Goal: Task Accomplishment & Management: Manage account settings

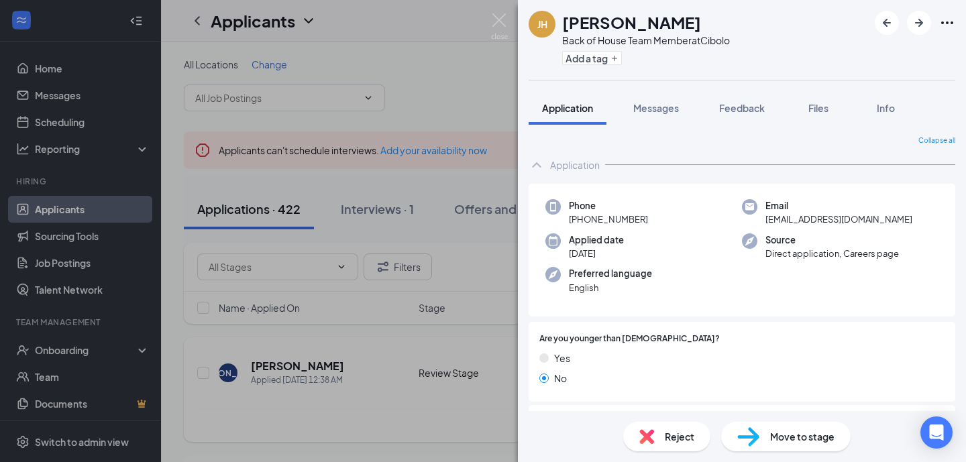
click at [506, 21] on img at bounding box center [499, 26] width 17 height 26
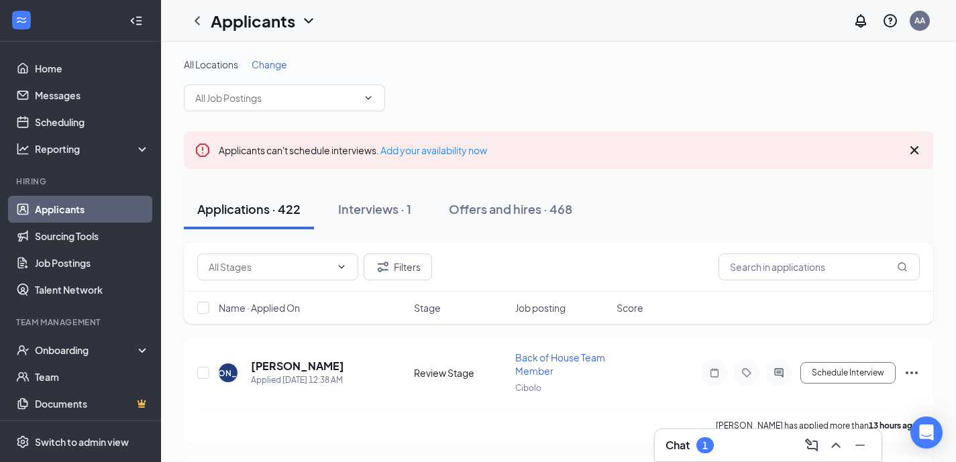
click at [712, 439] on div "1" at bounding box center [704, 445] width 17 height 16
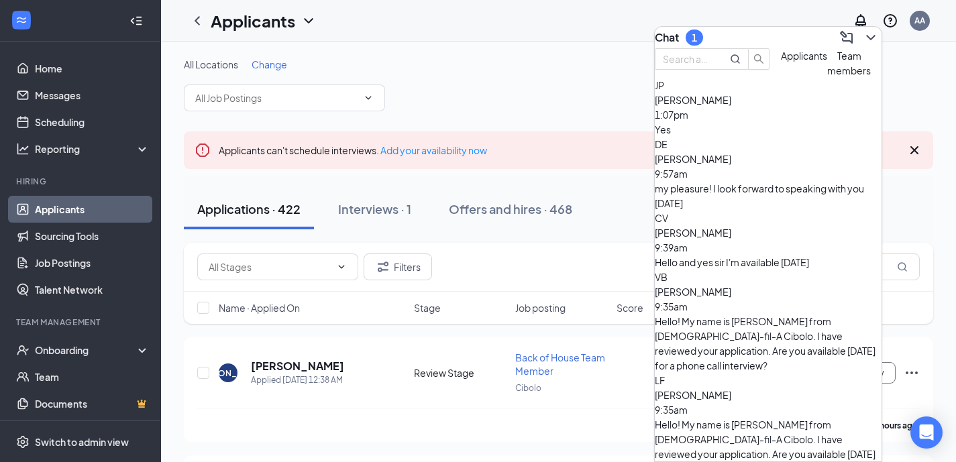
click at [866, 35] on icon "ChevronDown" at bounding box center [870, 37] width 9 height 5
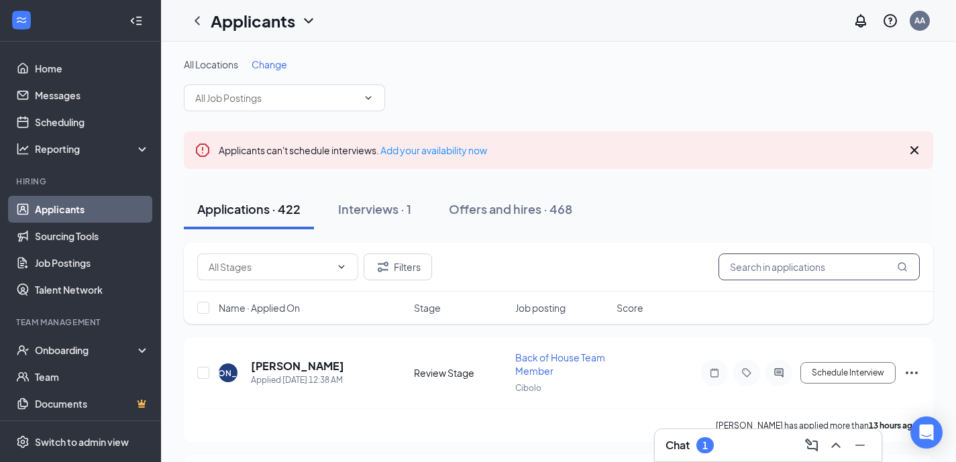
click at [768, 262] on input "text" at bounding box center [819, 267] width 201 height 27
type input "dimitri"
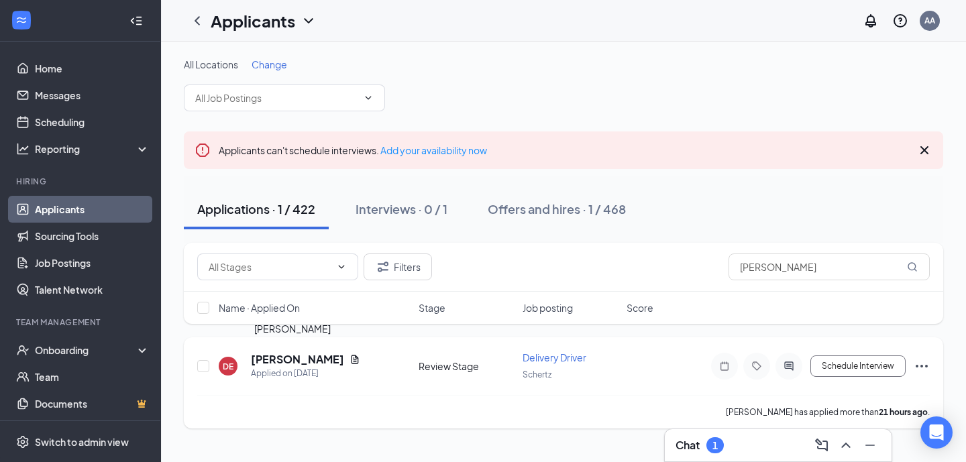
click at [295, 356] on h5 "Dimitri Eddy" at bounding box center [297, 359] width 93 height 15
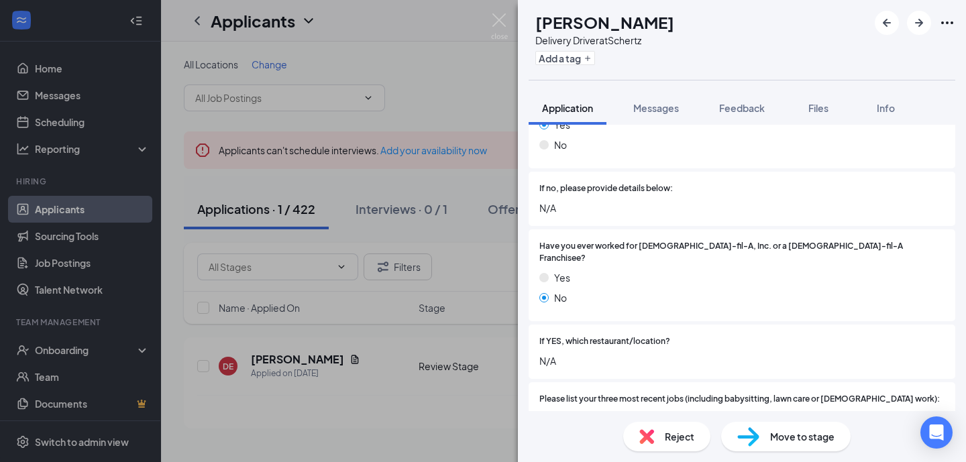
scroll to position [609, 0]
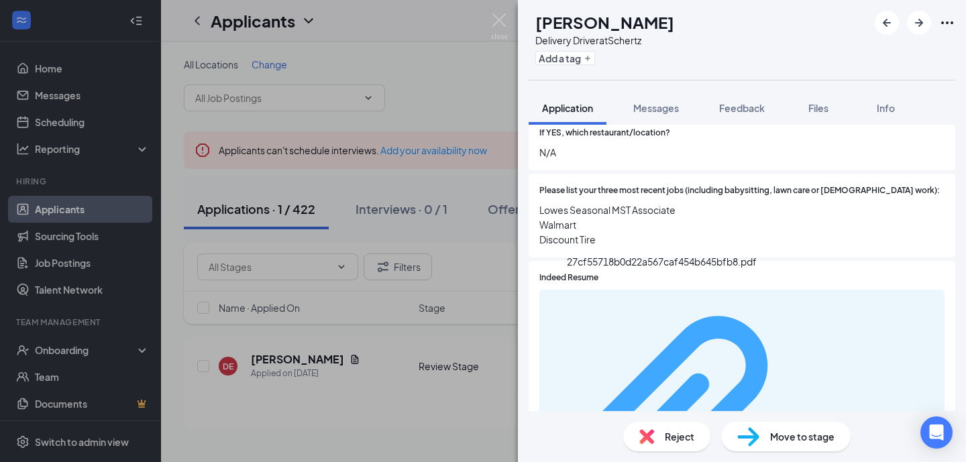
click at [810, 421] on div "27cf55718b0d22a567caf454b645bfb8.pdf" at bounding box center [873, 426] width 127 height 11
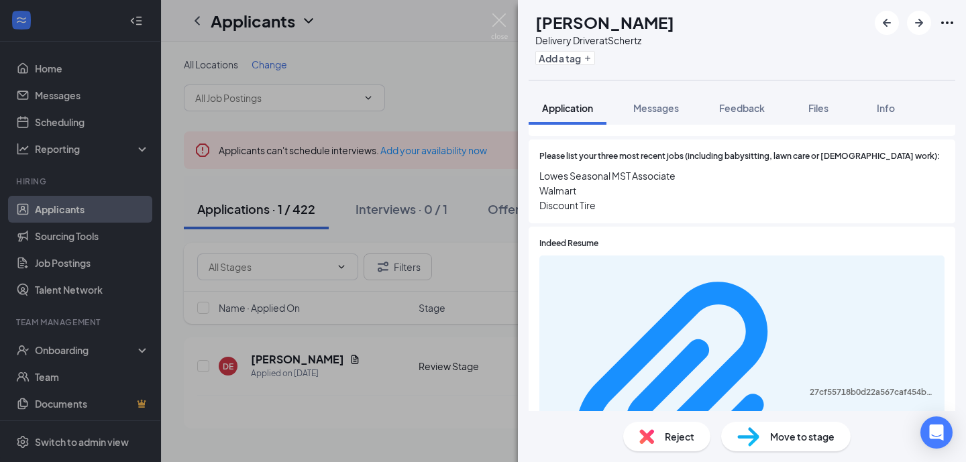
scroll to position [652, 0]
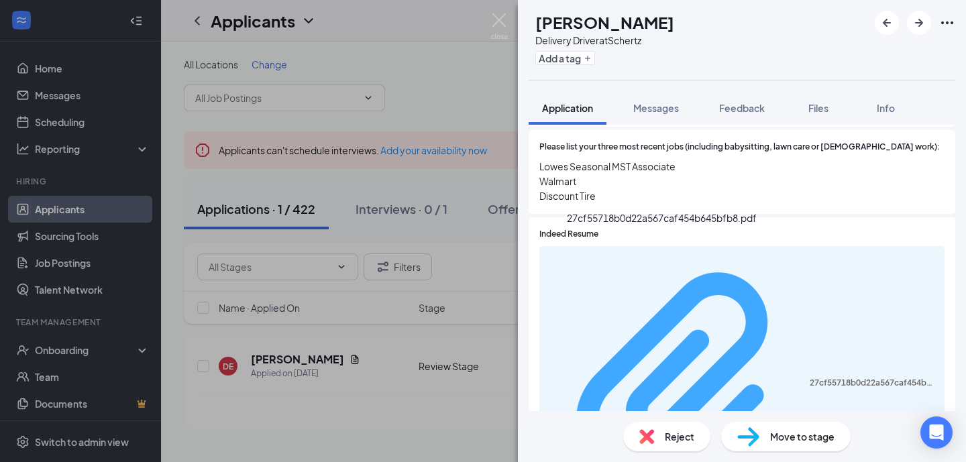
click at [810, 378] on div "27cf55718b0d22a567caf454b645bfb8.pdf" at bounding box center [873, 383] width 127 height 11
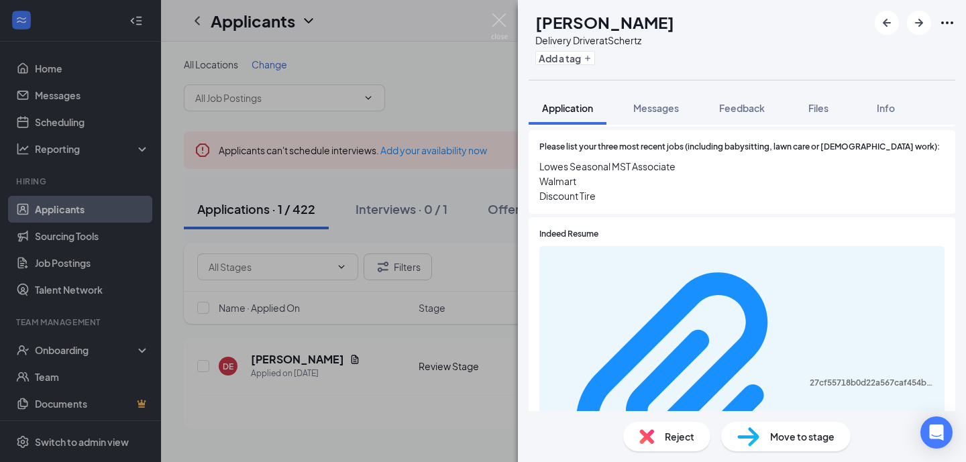
click at [804, 440] on span "Move to stage" at bounding box center [802, 436] width 64 height 15
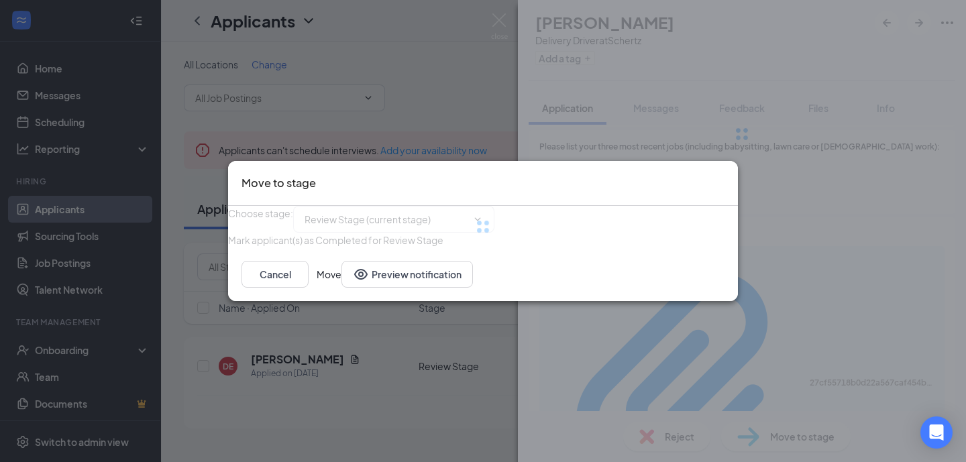
type input "Onsite Interview (next stage)"
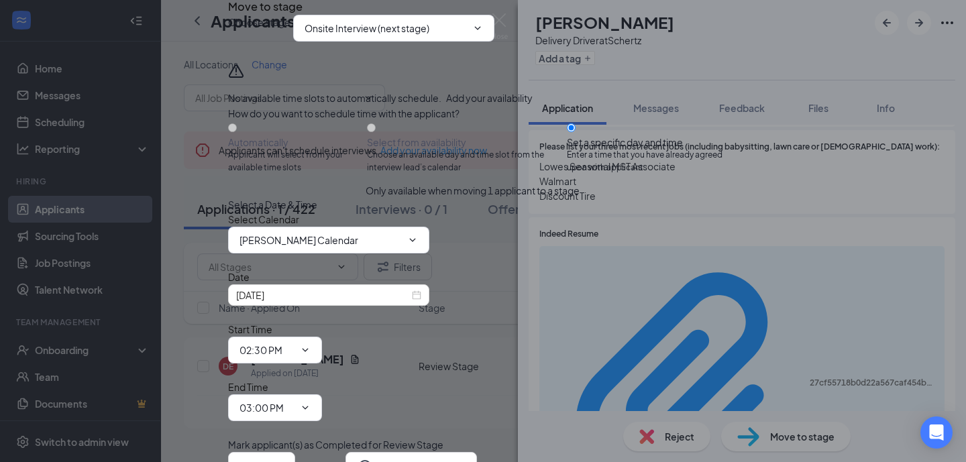
scroll to position [99, 0]
click at [295, 343] on input "02:30 PM" at bounding box center [267, 350] width 55 height 15
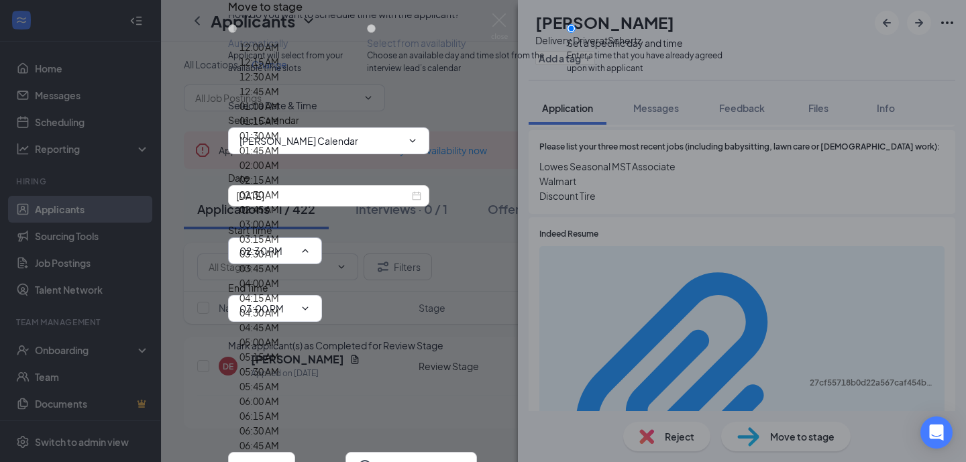
scroll to position [991, 0]
type input "09:00 AM"
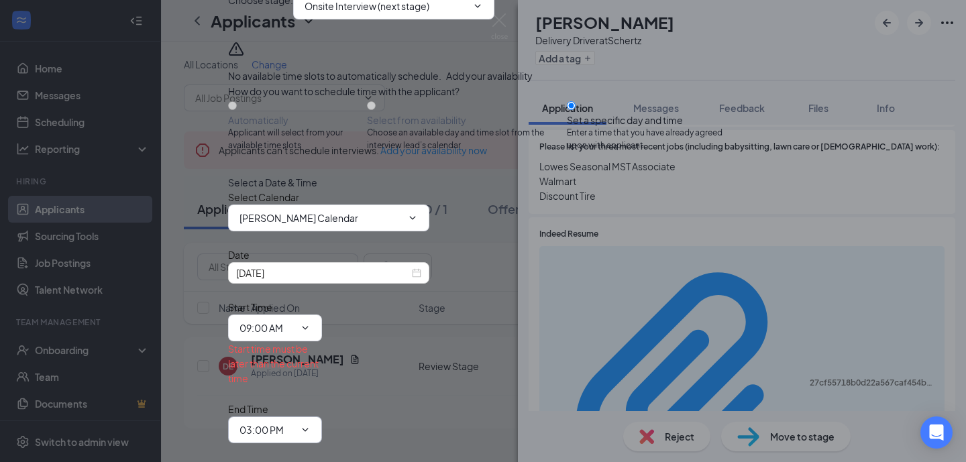
click at [295, 423] on input "03:00 PM" at bounding box center [267, 430] width 55 height 15
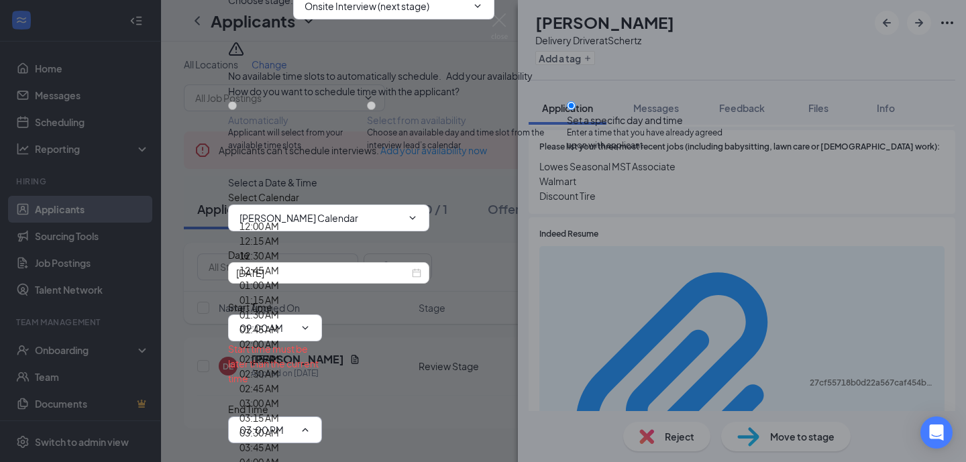
scroll to position [1046, 0]
type input "09:15 AM"
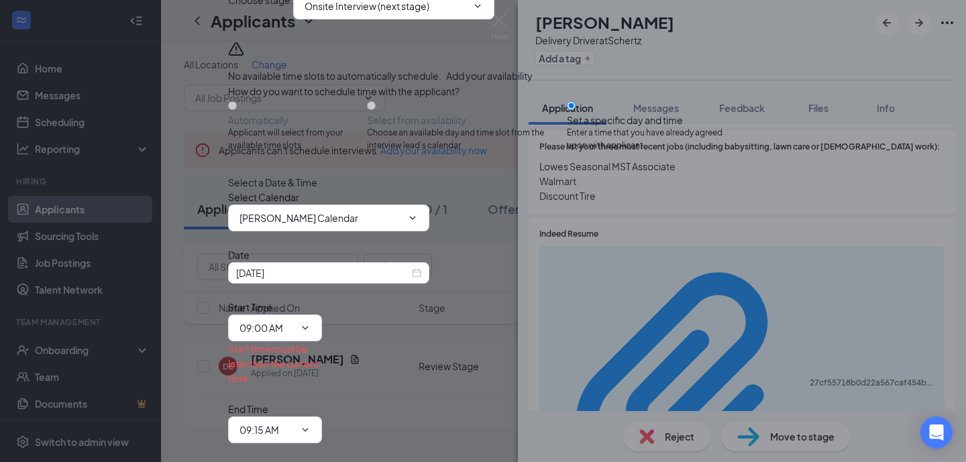
scroll to position [144, 0]
click at [421, 266] on div "Sep 15, 2025" at bounding box center [328, 273] width 185 height 15
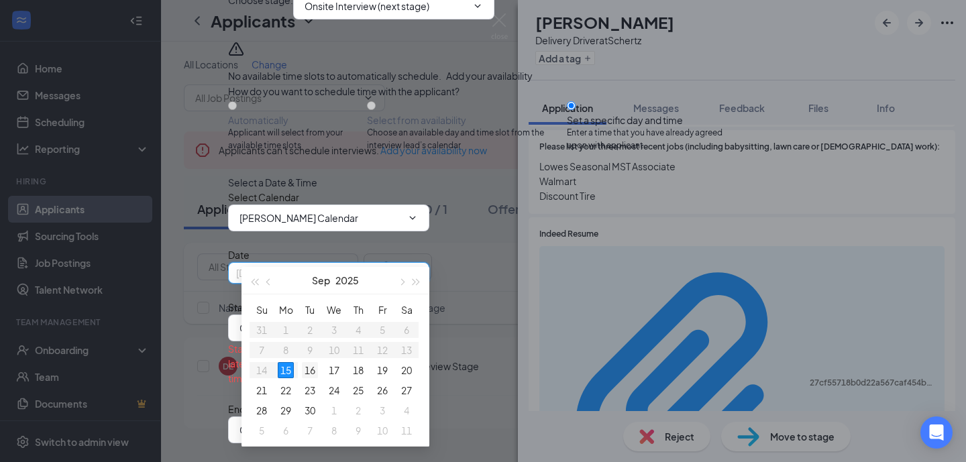
type input "Sep 16, 2025"
click at [309, 374] on div "16" at bounding box center [310, 370] width 16 height 16
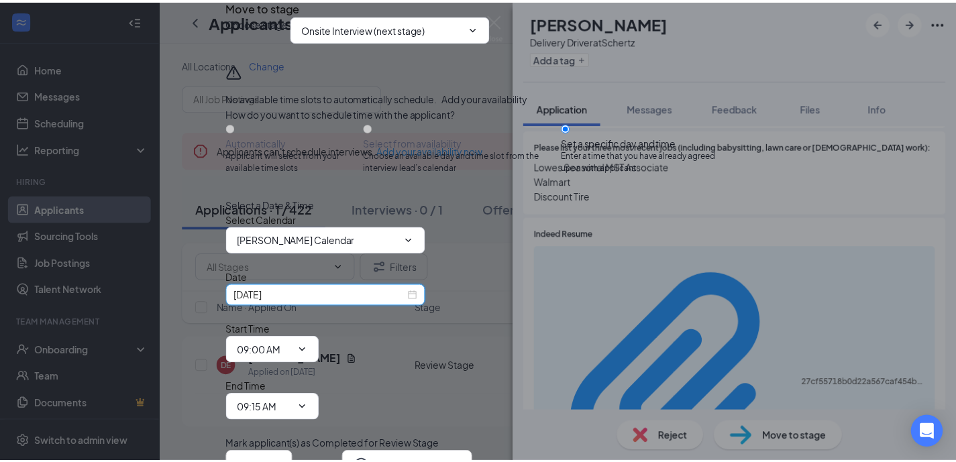
scroll to position [99, 0]
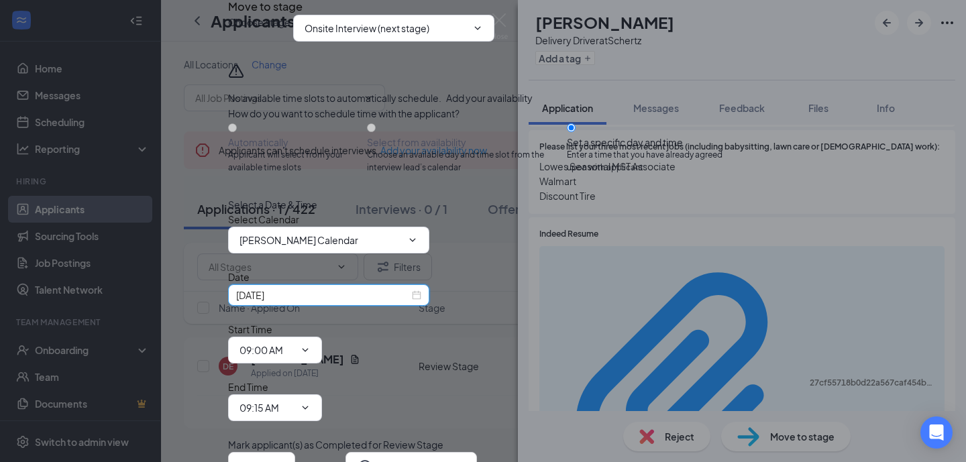
click at [346, 452] on button "Schedule" at bounding box center [324, 465] width 42 height 27
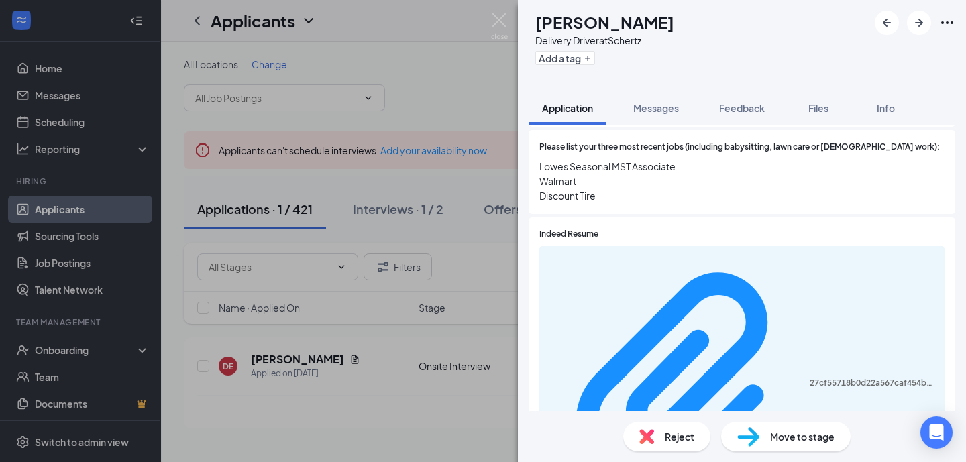
click at [508, 19] on div "DE Dimitri Eddy Delivery Driver at Schertz Add a tag Application Messages Feedb…" at bounding box center [483, 231] width 966 height 462
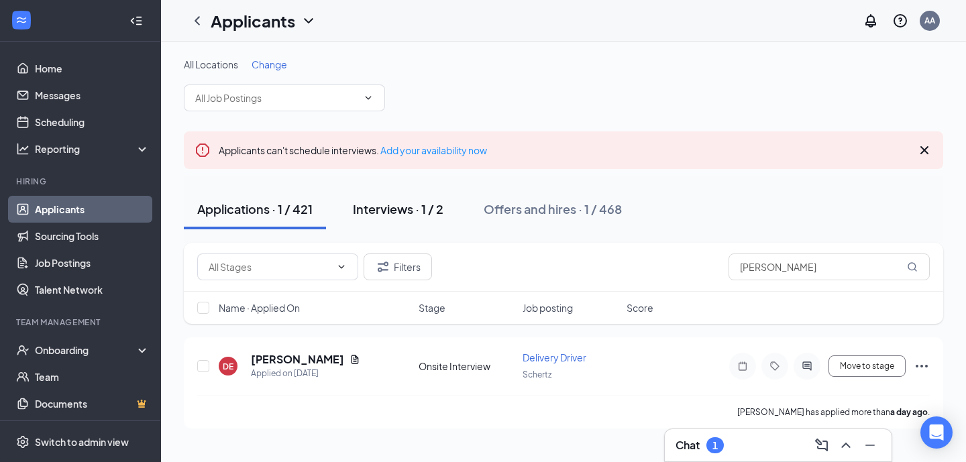
click at [421, 209] on div "Interviews · 1 / 2" at bounding box center [398, 209] width 91 height 17
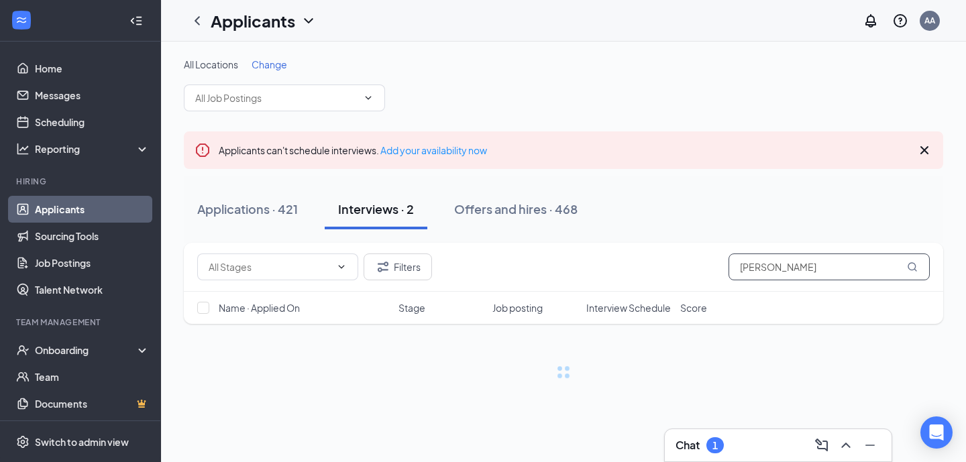
click at [766, 261] on input "dimitri" at bounding box center [829, 267] width 201 height 27
click at [774, 444] on div "Chat 1" at bounding box center [778, 445] width 205 height 21
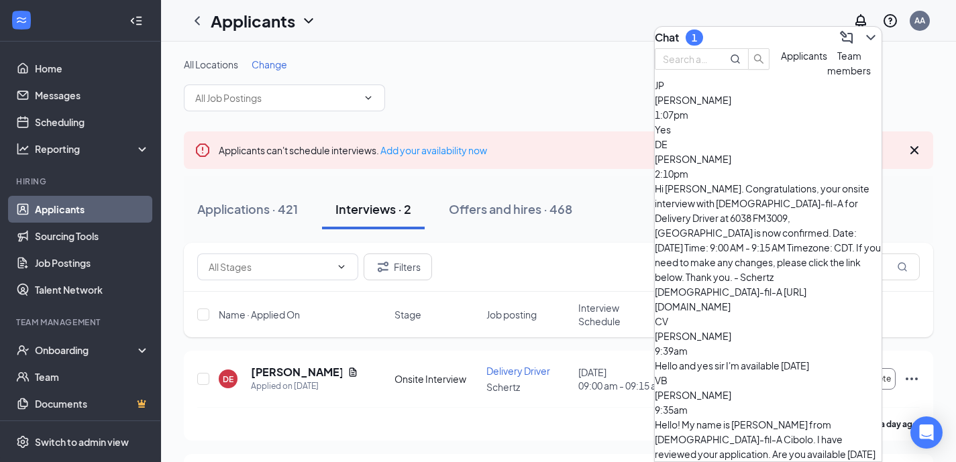
click at [784, 122] on div "Jerry Pearson 1:07pm" at bounding box center [768, 108] width 227 height 30
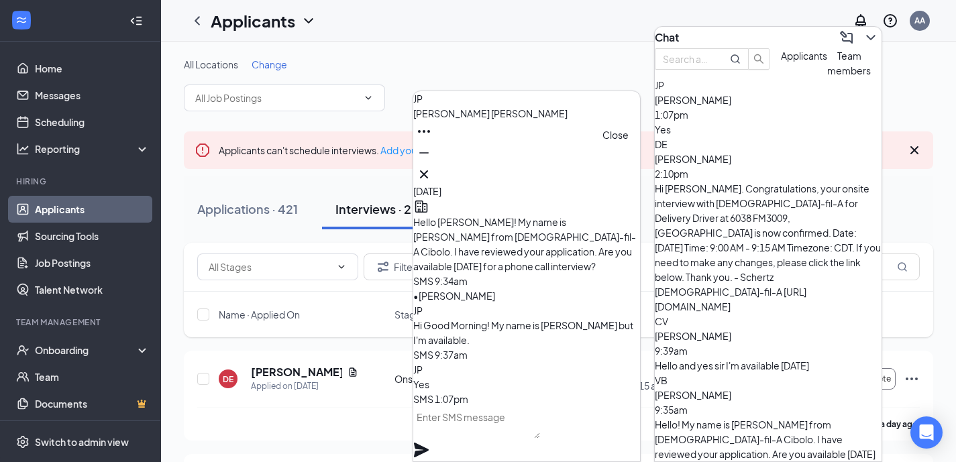
click at [428, 171] on icon "Cross" at bounding box center [424, 174] width 8 height 8
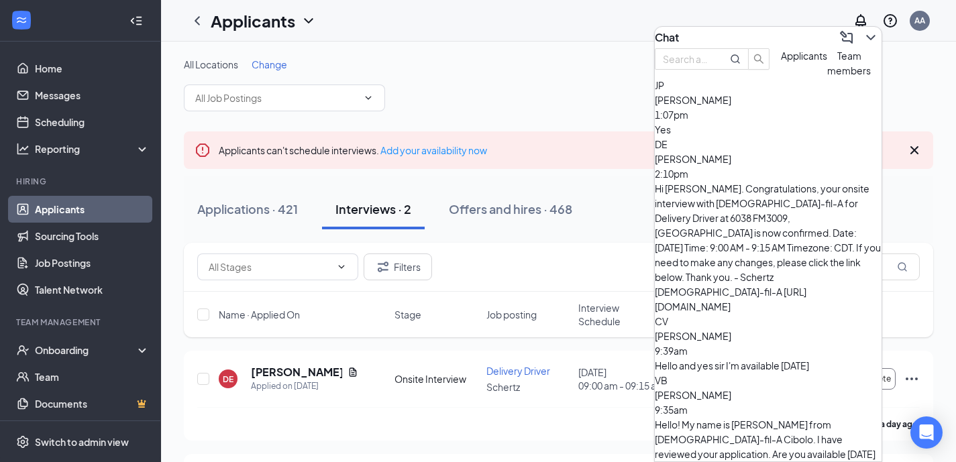
click at [863, 34] on icon "ChevronDown" at bounding box center [871, 38] width 16 height 16
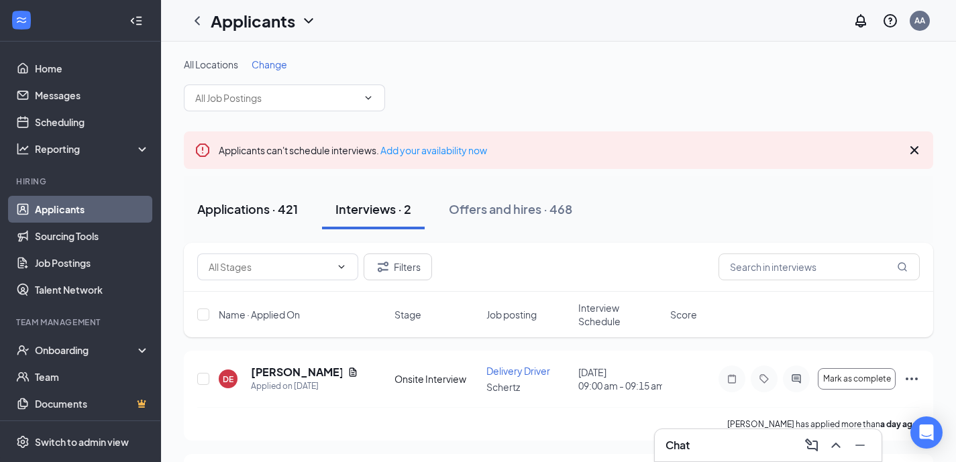
click at [287, 210] on div "Applications · 421" at bounding box center [247, 209] width 101 height 17
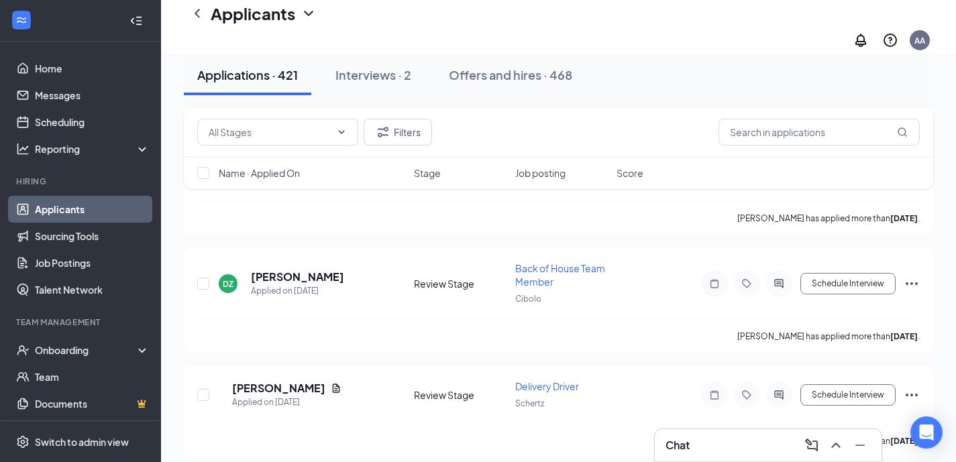
scroll to position [2133, 0]
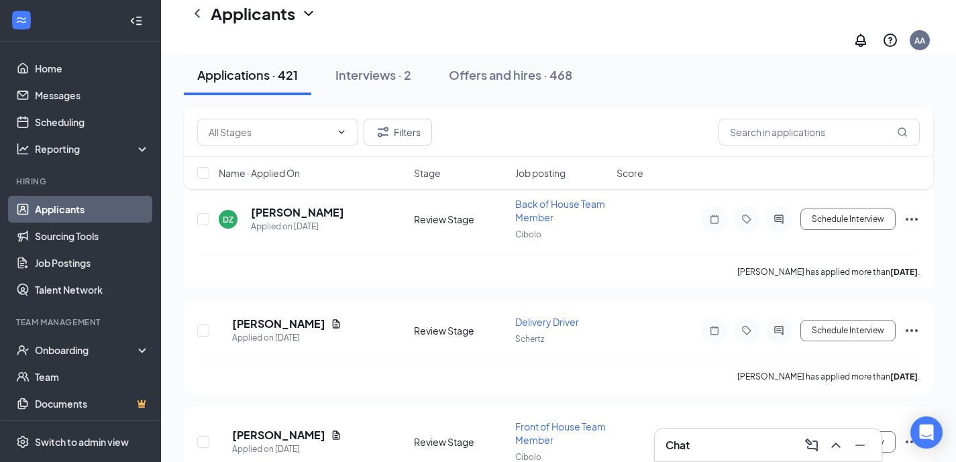
click at [705, 443] on div "Chat" at bounding box center [768, 445] width 205 height 21
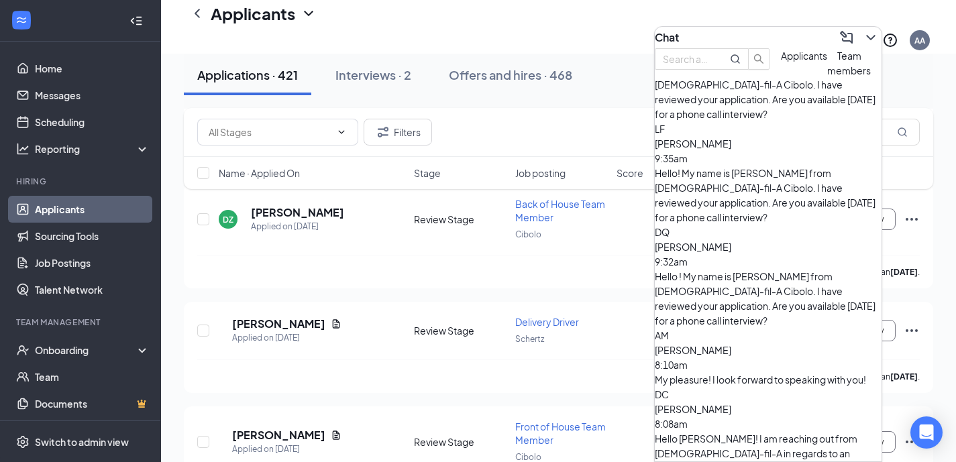
scroll to position [357, 0]
click at [502, 360] on div "Dana Carnes has applied more than 2 days ago ." at bounding box center [558, 377] width 723 height 34
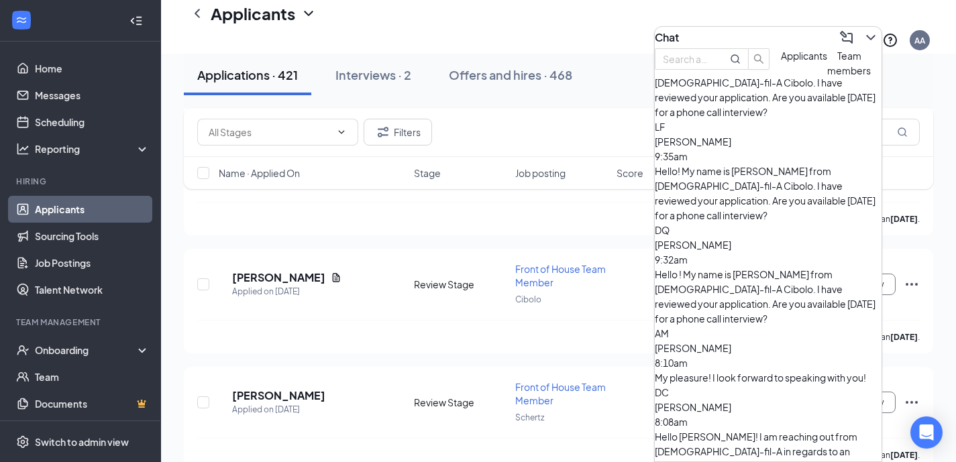
scroll to position [2297, 0]
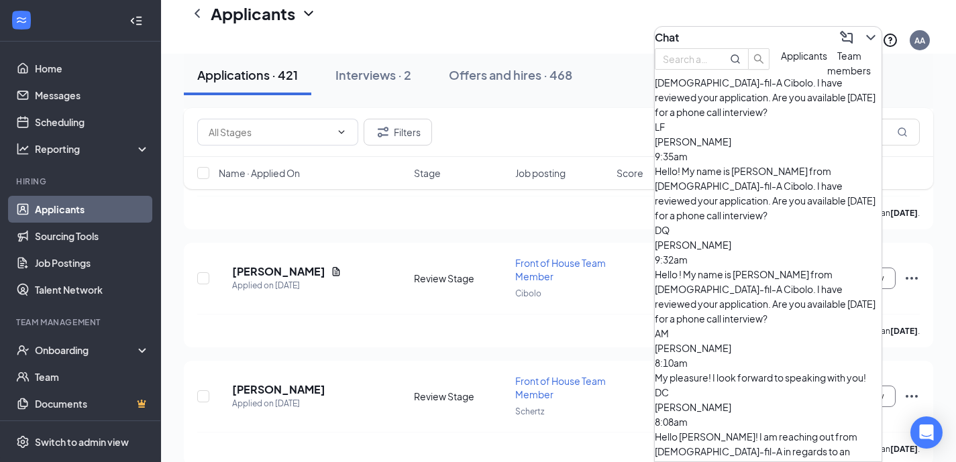
click at [866, 35] on icon "ChevronDown" at bounding box center [870, 37] width 9 height 5
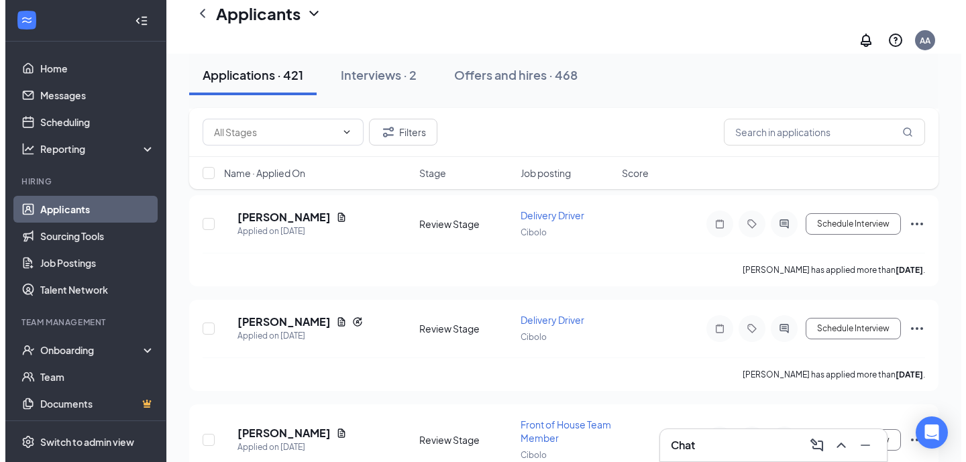
scroll to position [4131, 0]
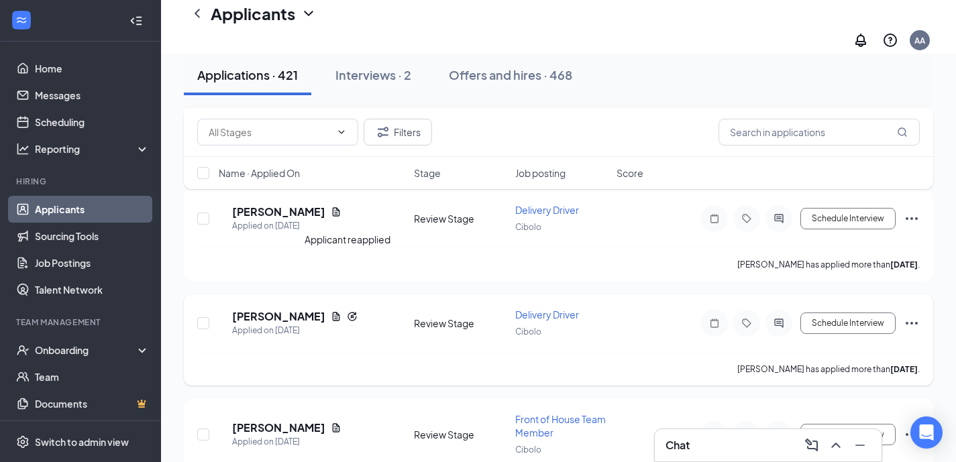
click at [350, 311] on icon "Reapply" at bounding box center [352, 316] width 11 height 11
click at [297, 309] on h5 "Jerry Pearson" at bounding box center [278, 316] width 93 height 15
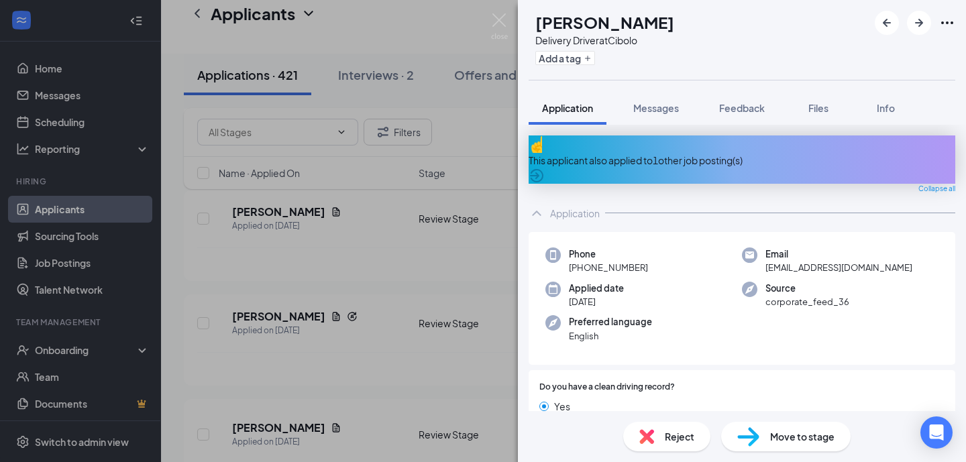
click at [667, 153] on div "This applicant also applied to 1 other job posting(s)" at bounding box center [742, 160] width 427 height 15
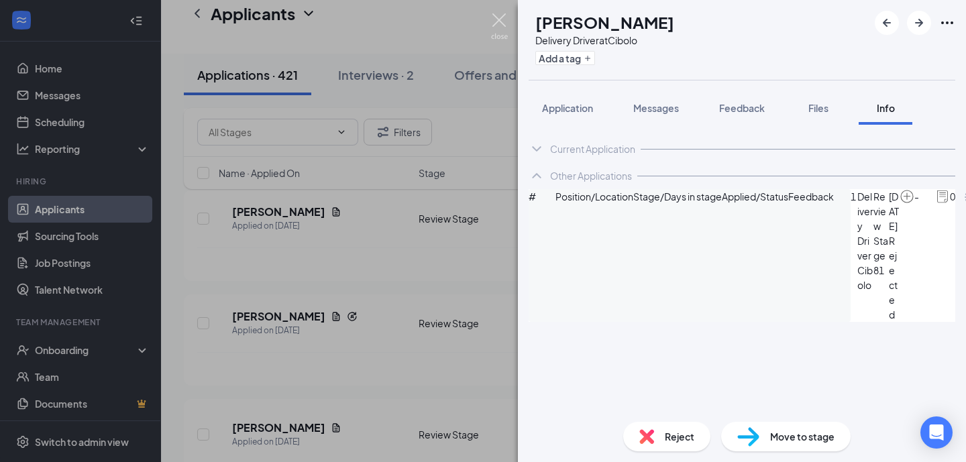
click at [503, 17] on img at bounding box center [499, 26] width 17 height 26
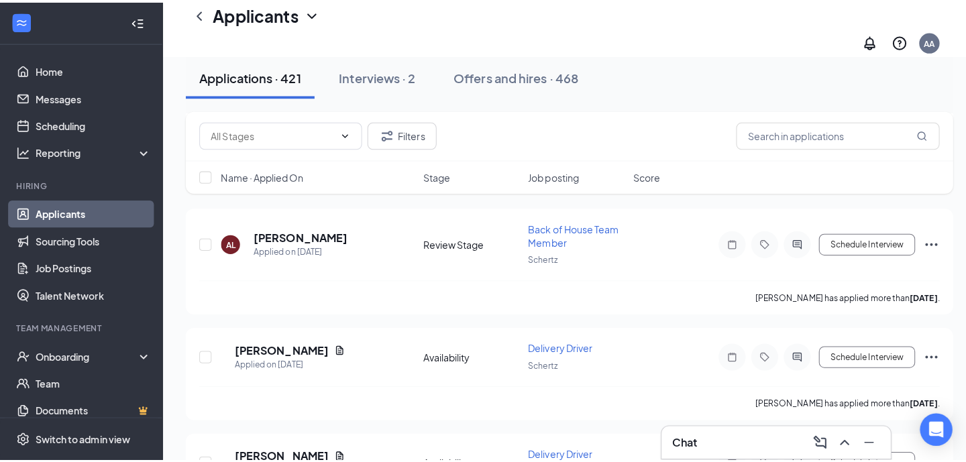
scroll to position [5614, 0]
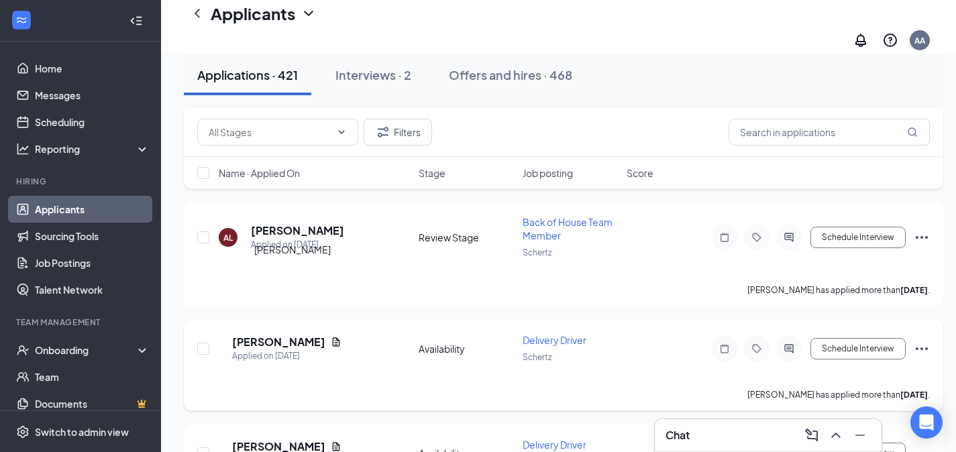
click at [301, 335] on h5 "Resham Giri" at bounding box center [278, 342] width 93 height 15
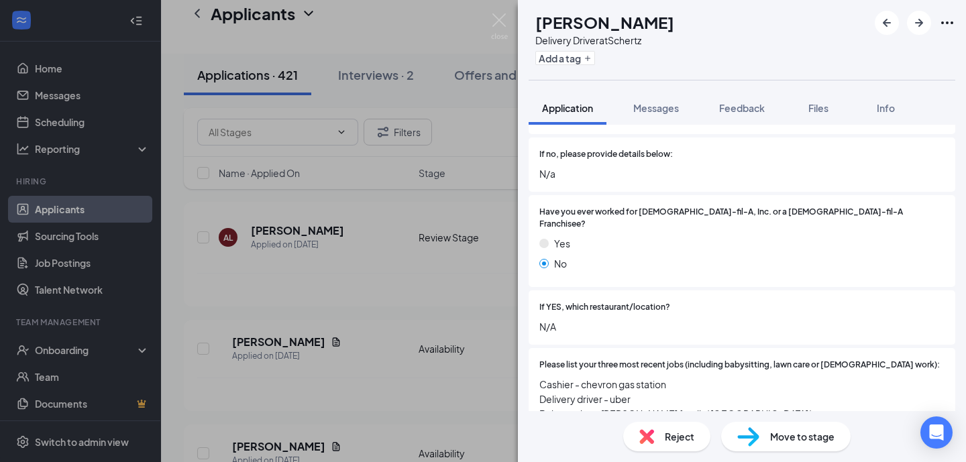
scroll to position [498, 0]
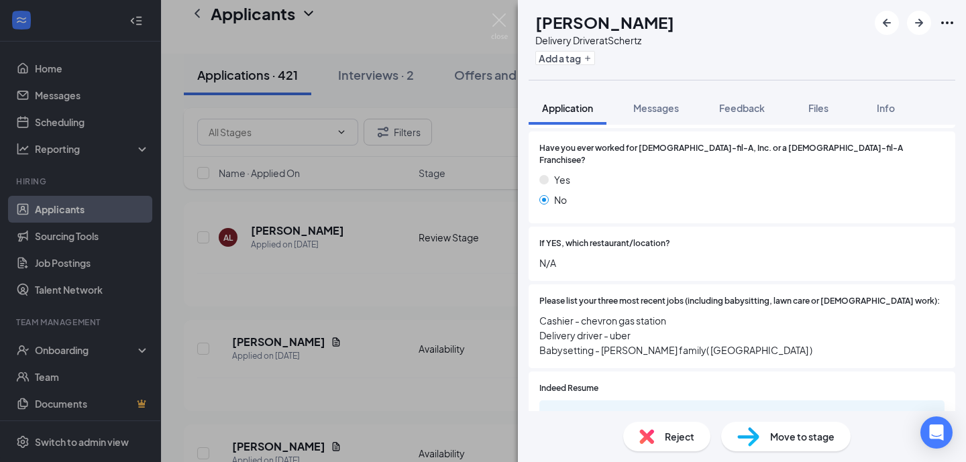
click at [385, 317] on div "RG Resham Giri Delivery Driver at Schertz Add a tag Application Messages Feedba…" at bounding box center [483, 231] width 966 height 462
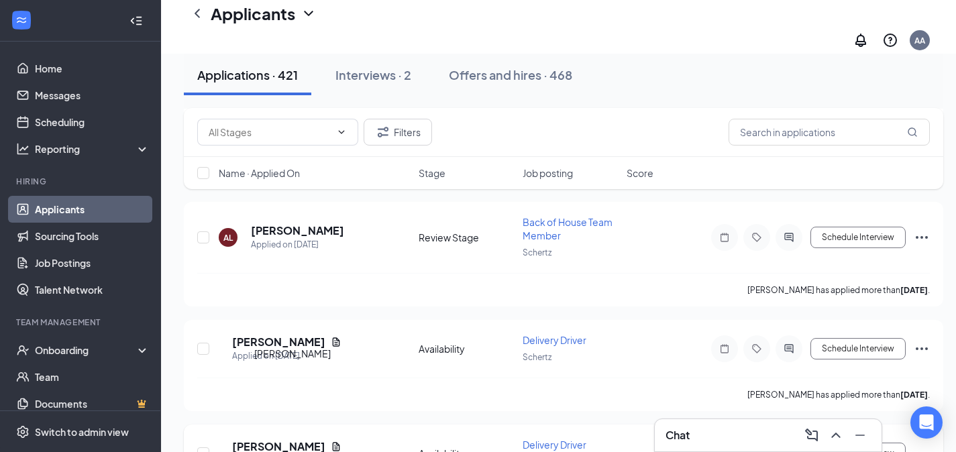
click at [293, 439] on h5 "Bernardo III" at bounding box center [278, 446] width 93 height 15
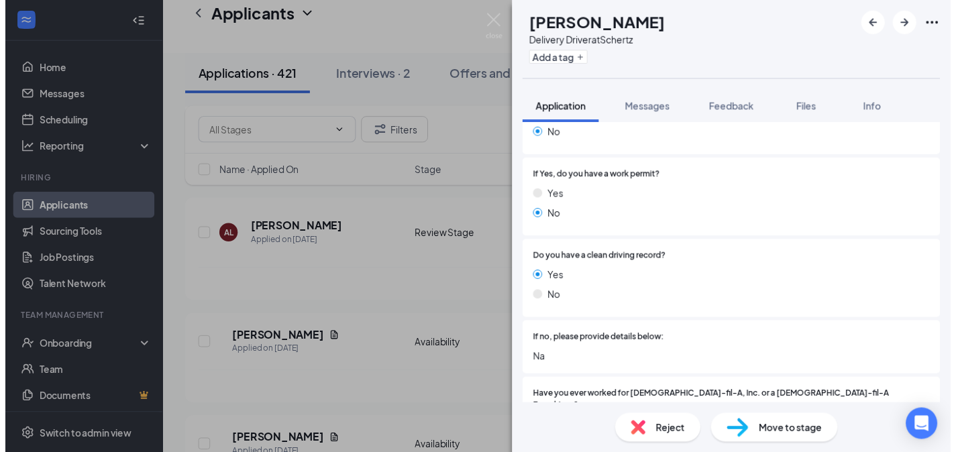
scroll to position [240, 0]
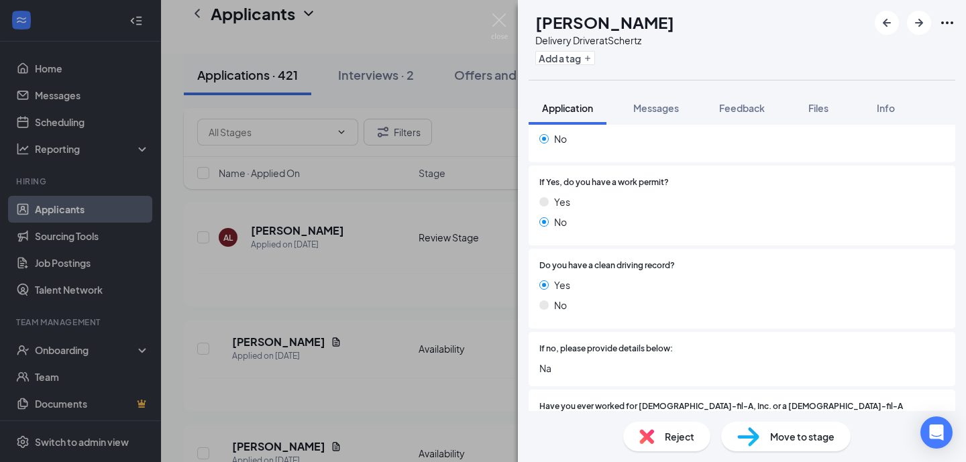
click at [440, 344] on div "BI Bernardo III Delivery Driver at Schertz Add a tag Application Messages Feedb…" at bounding box center [483, 231] width 966 height 462
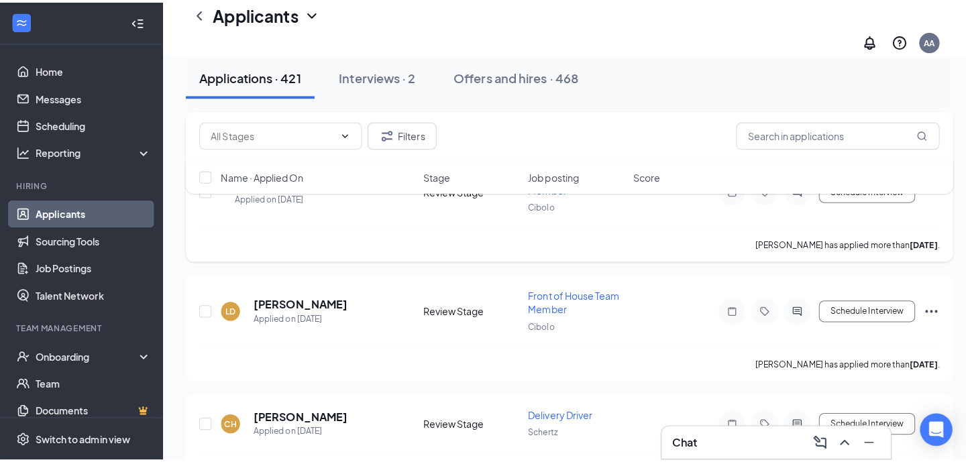
scroll to position [7782, 0]
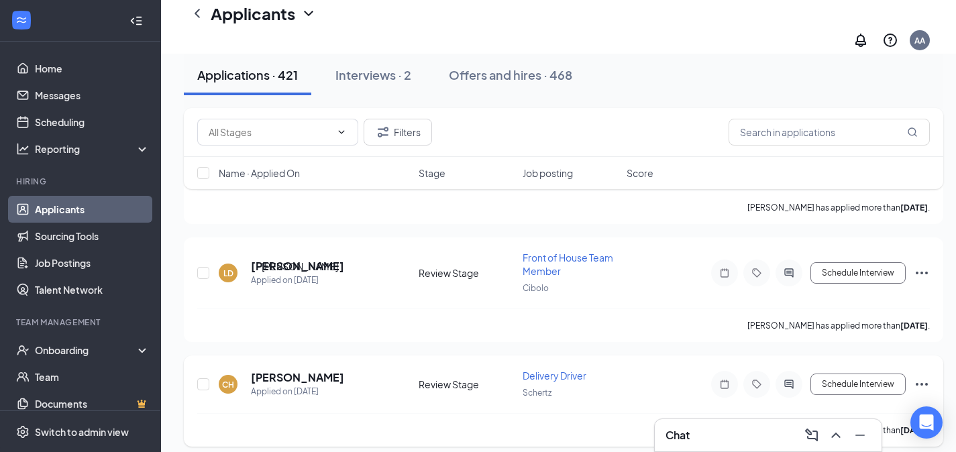
click at [344, 370] on h5 "Christopher Hernandez" at bounding box center [297, 377] width 93 height 15
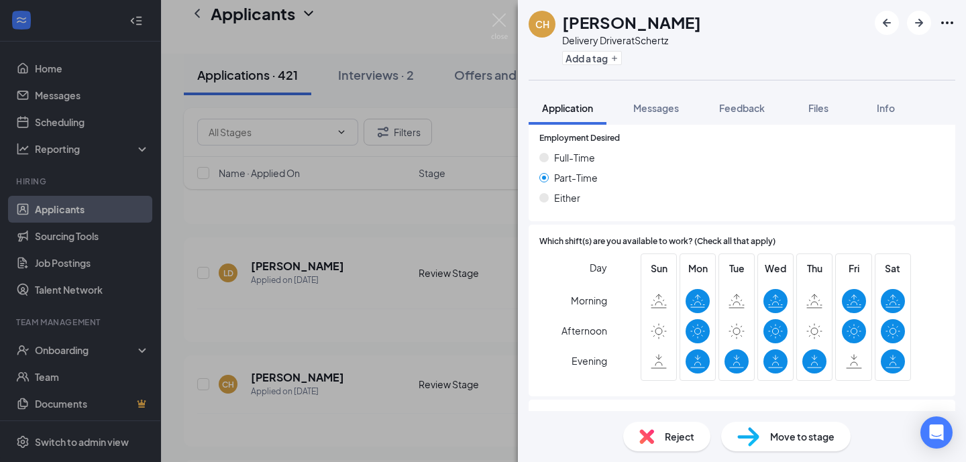
scroll to position [1127, 0]
click at [658, 111] on span "Messages" at bounding box center [656, 108] width 46 height 12
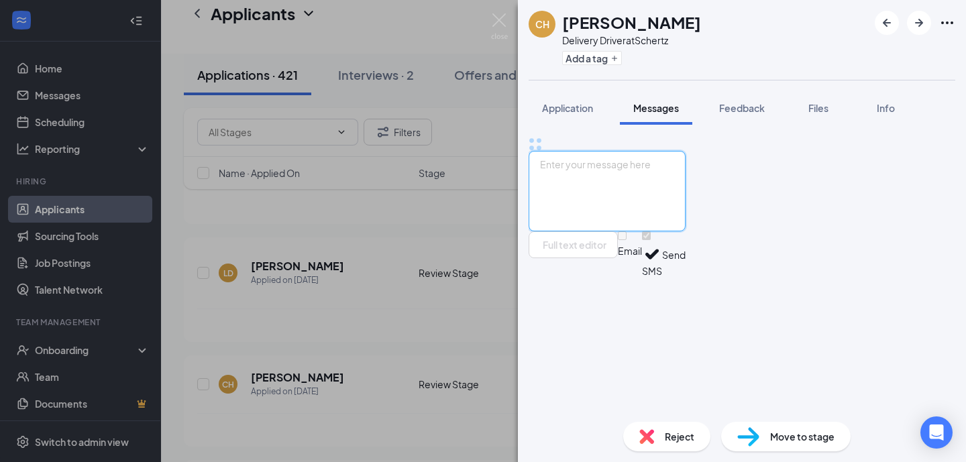
click at [592, 231] on textarea at bounding box center [607, 191] width 157 height 81
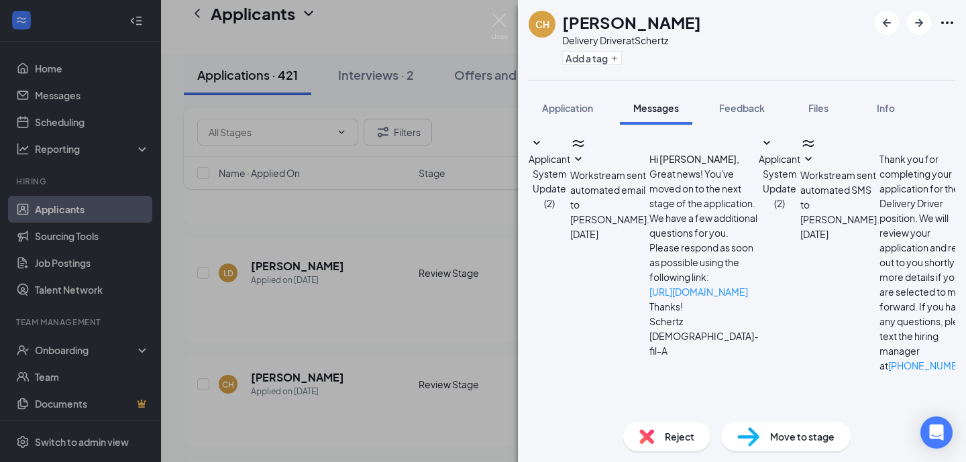
scroll to position [129, 0]
drag, startPoint x: 649, startPoint y: 325, endPoint x: 644, endPoint y: 305, distance: 21.5
type textarea "Hello Christopher! I am reaching out from Chick-fil-A in regards to an applicat…"
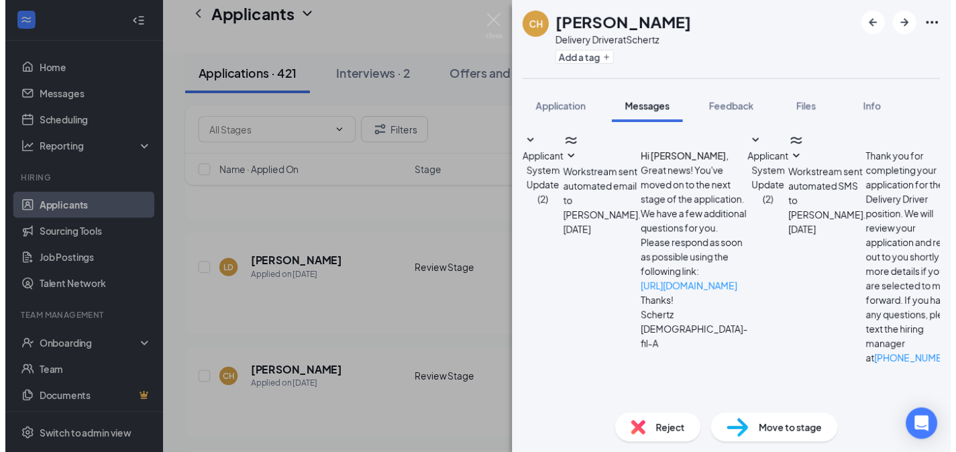
scroll to position [244, 0]
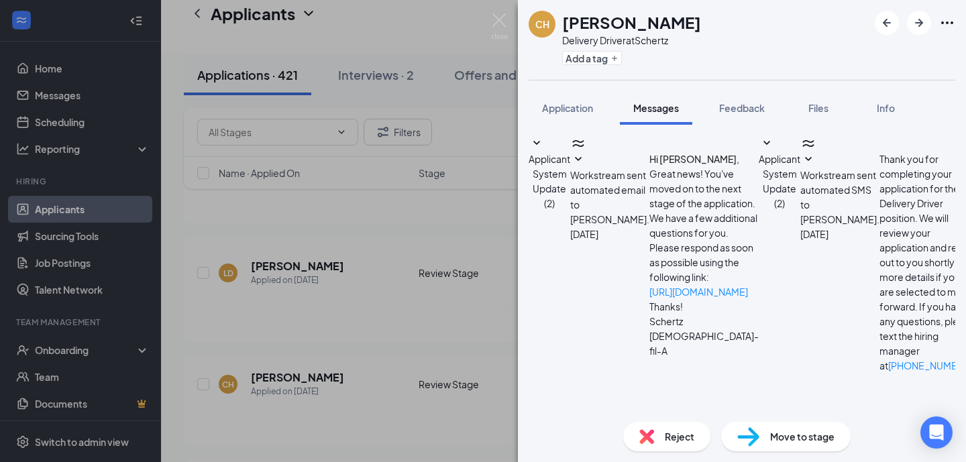
click at [429, 377] on div "CH Christopher Hernandez Delivery Driver at Schertz Add a tag Application Messa…" at bounding box center [483, 231] width 966 height 462
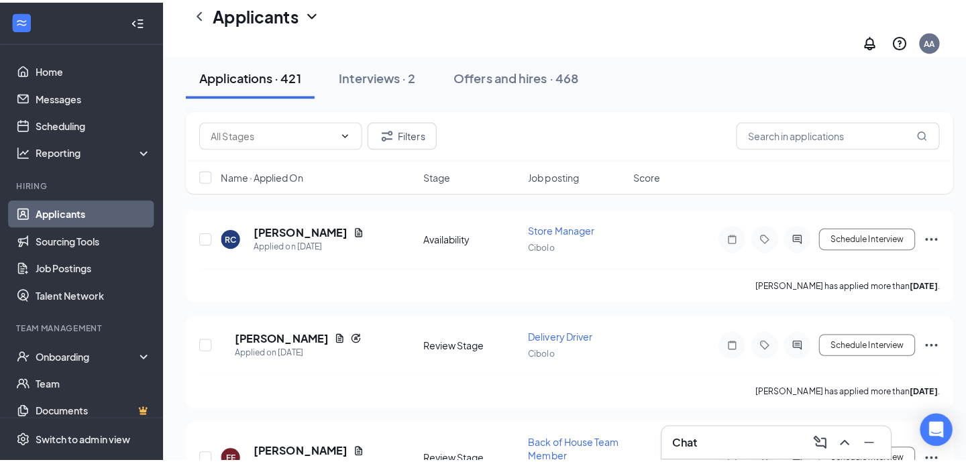
scroll to position [8629, 0]
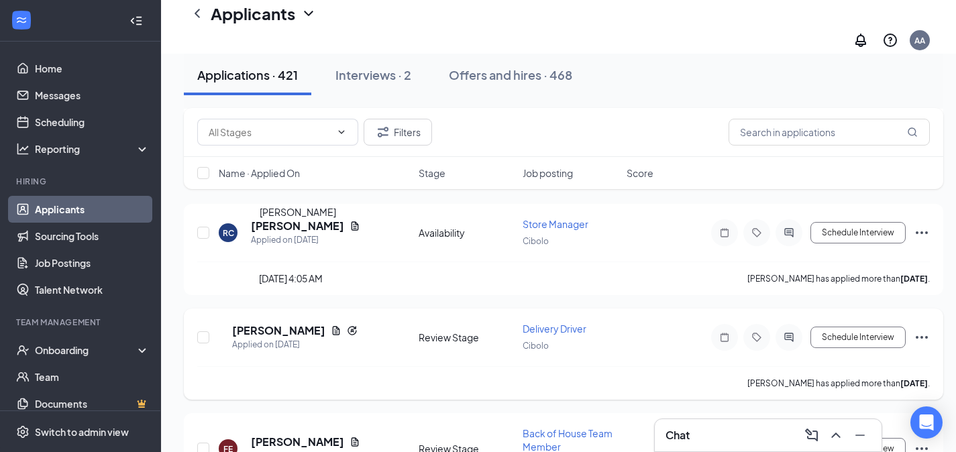
click at [319, 323] on h5 "VALERIE BOWMAN" at bounding box center [278, 330] width 93 height 15
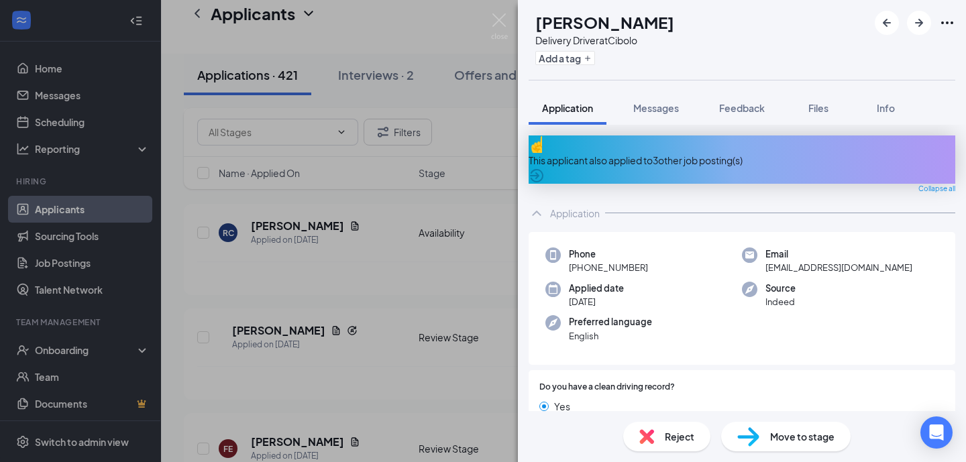
click at [750, 153] on div "This applicant also applied to 3 other job posting(s)" at bounding box center [742, 160] width 427 height 15
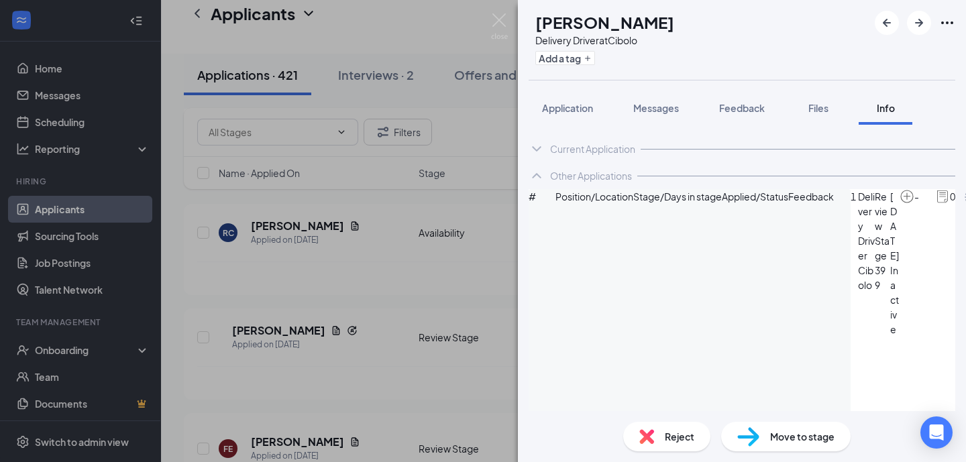
click at [560, 100] on button "Application" at bounding box center [568, 108] width 78 height 34
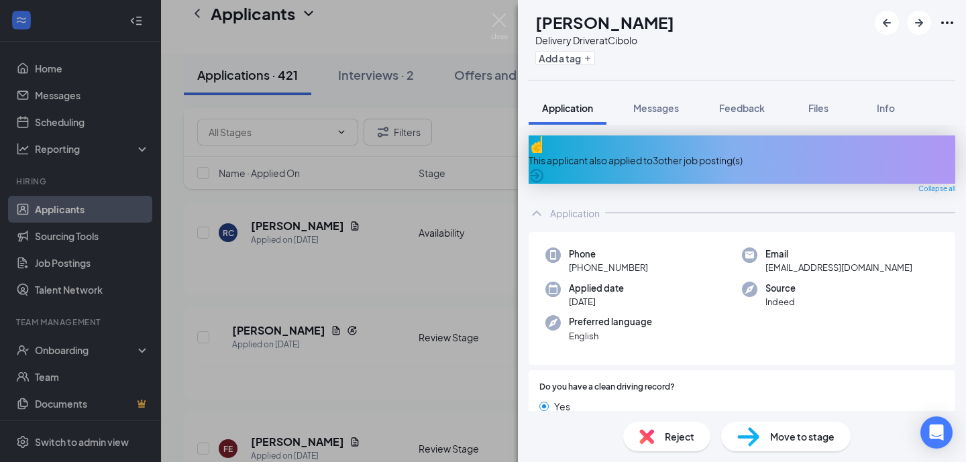
click at [632, 154] on div "This applicant also applied to 3 other job posting(s)" at bounding box center [742, 160] width 427 height 15
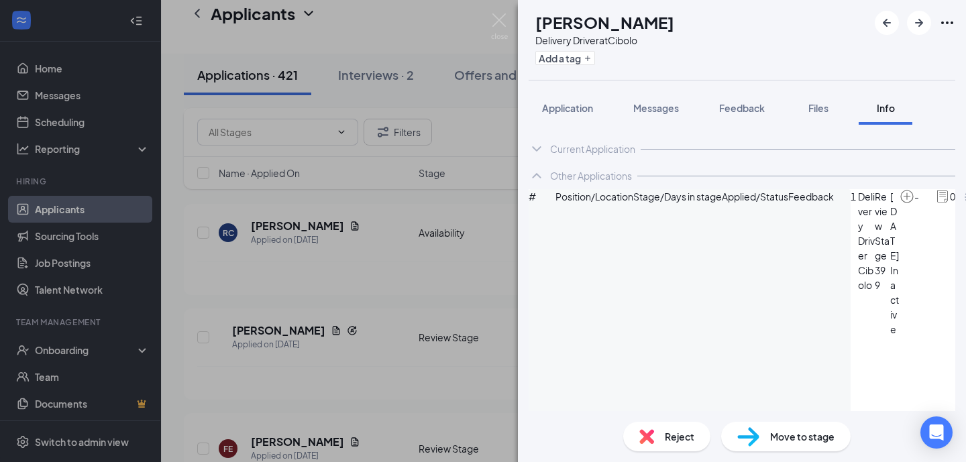
click at [420, 248] on div "VB VALERIE BOWMAN Delivery Driver at Cibolo Add a tag Application Messages Feed…" at bounding box center [483, 231] width 966 height 462
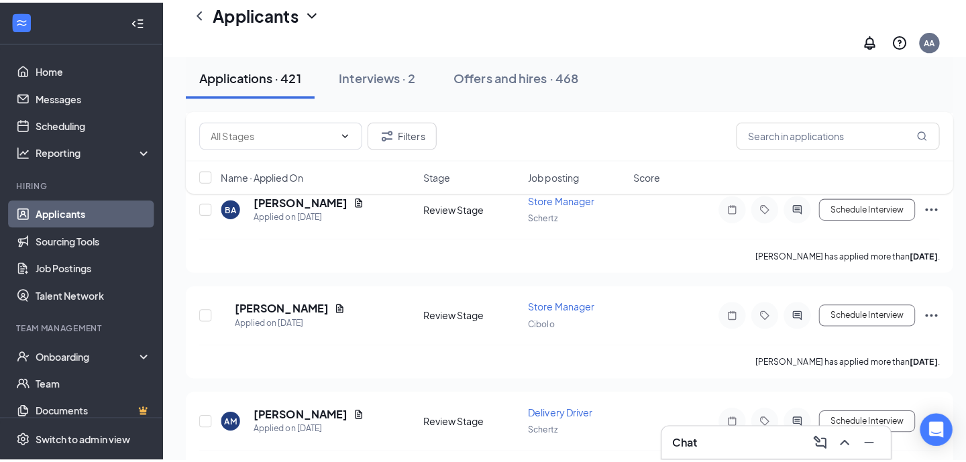
scroll to position [11765, 0]
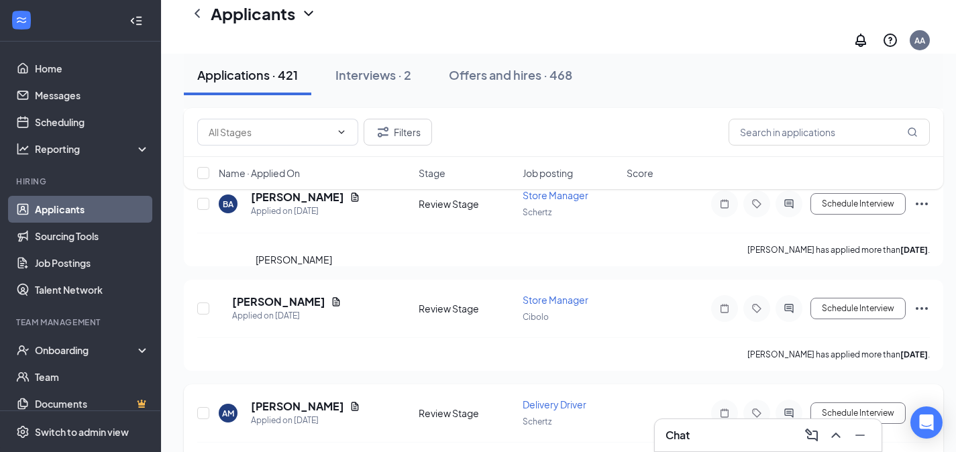
click at [305, 399] on h5 "Alex Mendoza" at bounding box center [297, 406] width 93 height 15
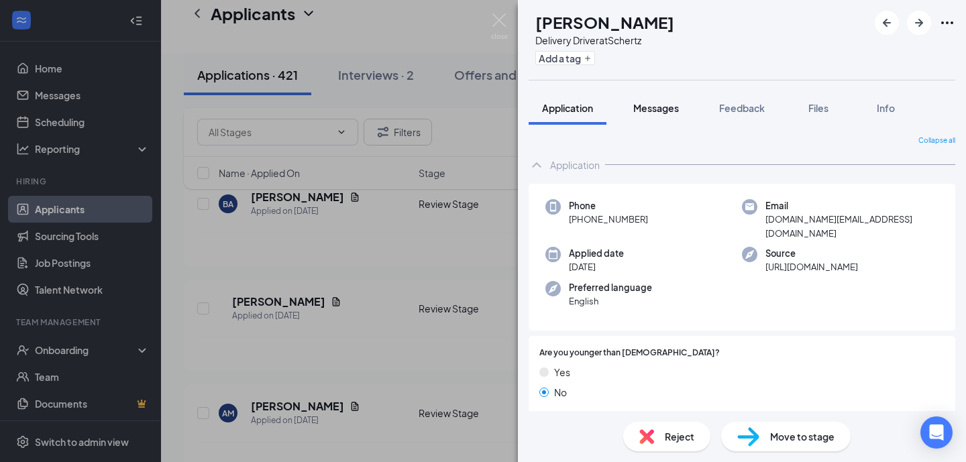
click at [670, 108] on span "Messages" at bounding box center [656, 108] width 46 height 12
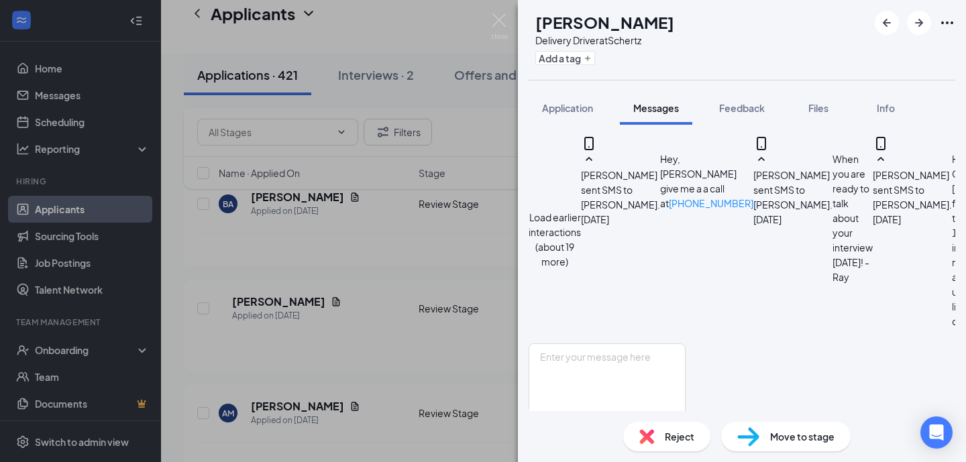
scroll to position [253, 0]
click at [427, 368] on div "AM Alex Mendoza Delivery Driver at Schertz Add a tag Application Messages Feedb…" at bounding box center [483, 231] width 966 height 462
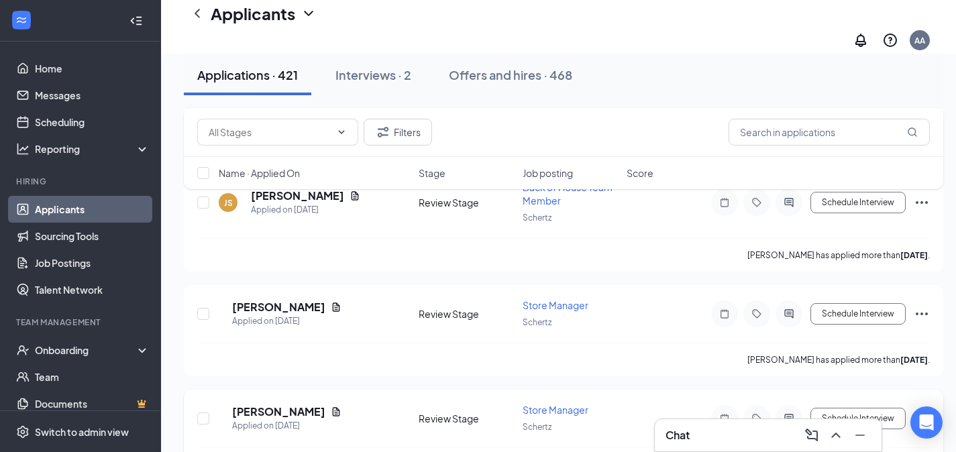
scroll to position [13067, 0]
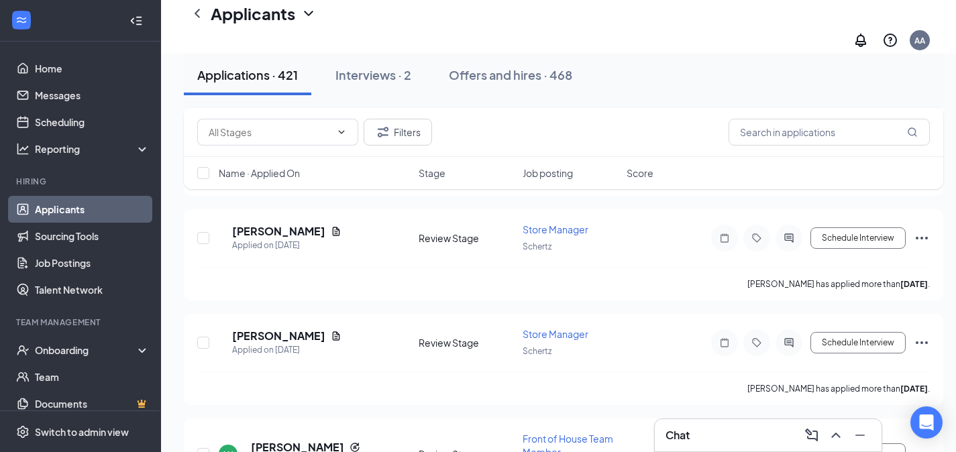
click at [695, 439] on div "Chat" at bounding box center [768, 435] width 205 height 21
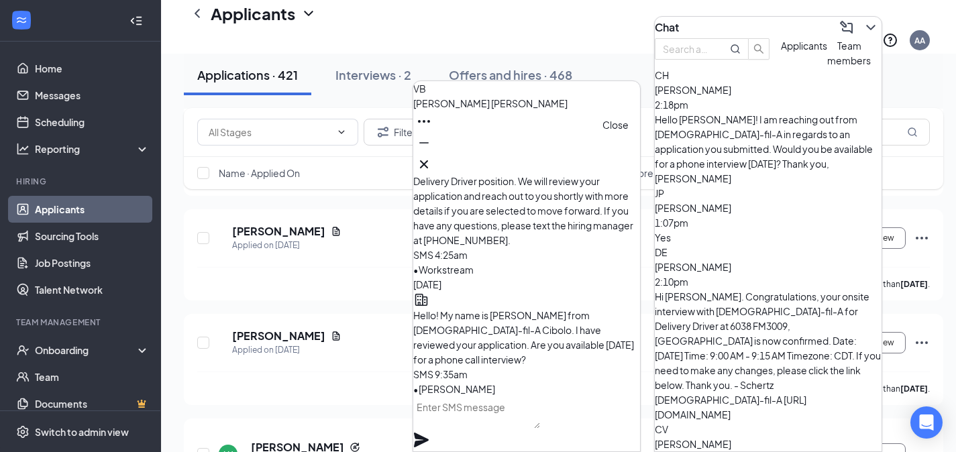
click at [432, 157] on icon "Cross" at bounding box center [424, 164] width 16 height 16
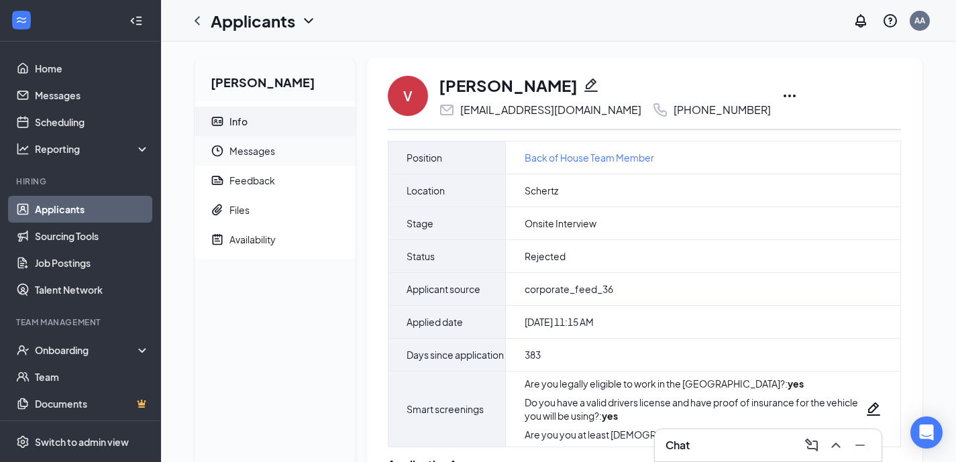
click at [258, 152] on span "Messages" at bounding box center [286, 151] width 115 height 30
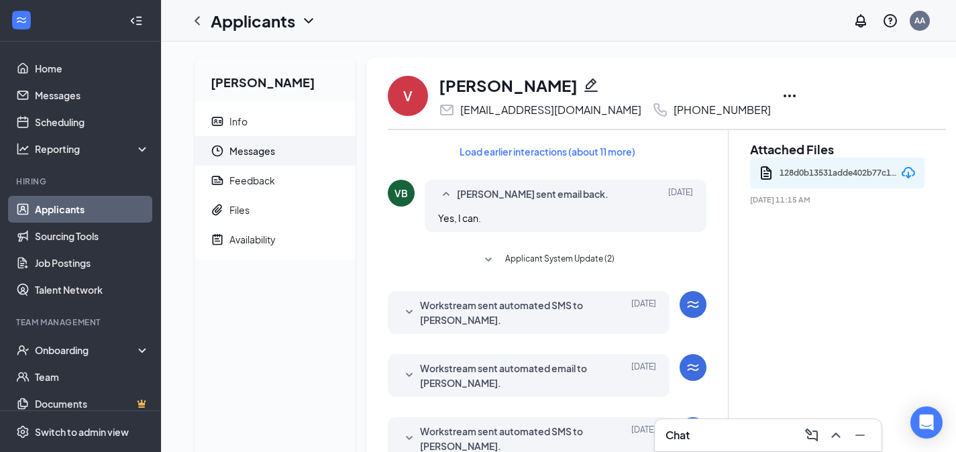
click at [572, 140] on div "Load earlier interactions (about 11 more) VB [PERSON_NAME] sent email back. [DA…" at bounding box center [547, 416] width 319 height 572
click at [572, 147] on button "Load earlier interactions (about 11 more)" at bounding box center [547, 151] width 199 height 21
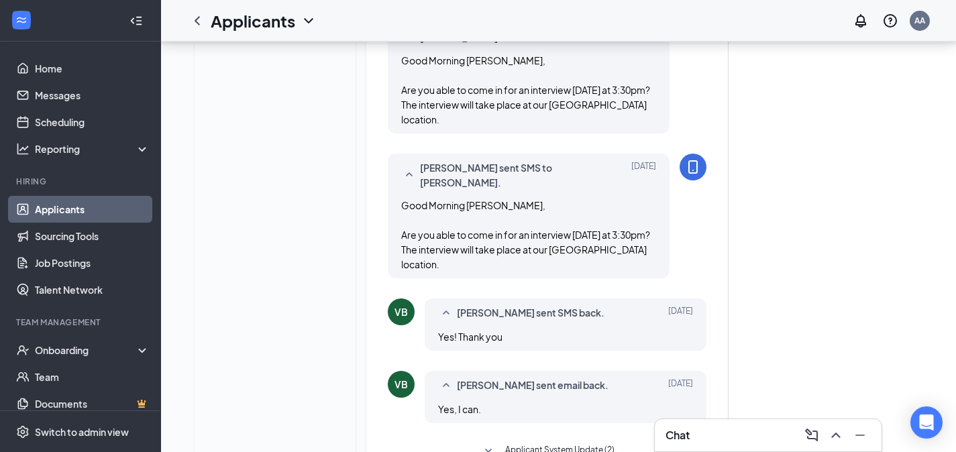
scroll to position [462, 0]
